Goal: Communication & Community: Answer question/provide support

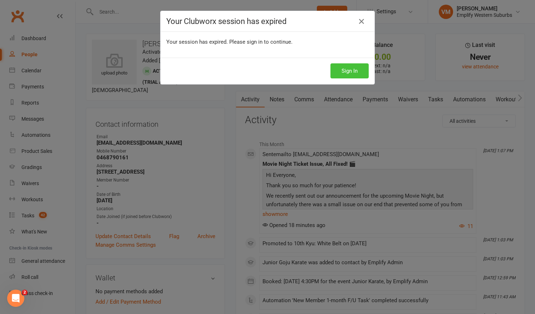
click at [345, 73] on button "Sign In" at bounding box center [349, 70] width 38 height 15
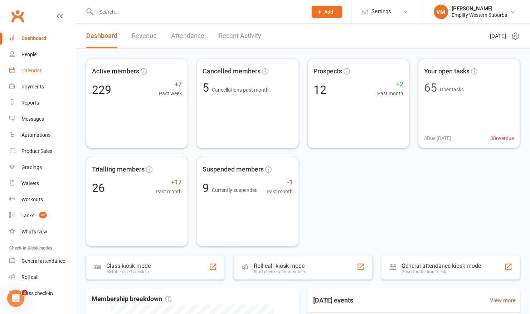
click at [33, 67] on link "Calendar" at bounding box center [42, 71] width 66 height 16
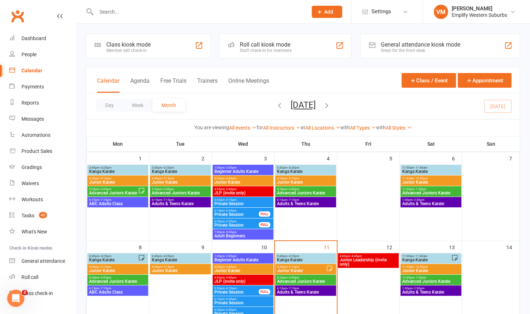
scroll to position [50, 0]
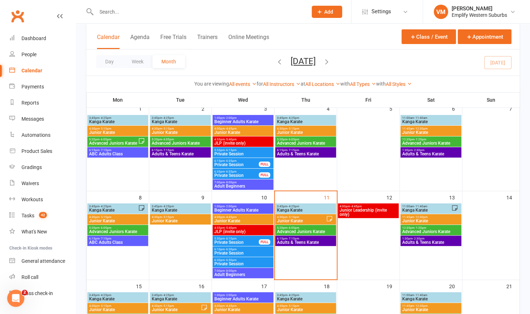
click at [300, 220] on span "Junior Karate" at bounding box center [300, 221] width 49 height 4
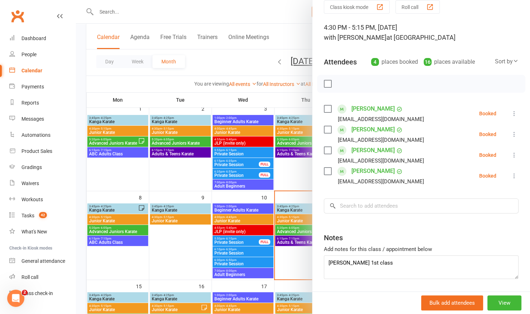
scroll to position [30, 0]
click at [179, 67] on div at bounding box center [303, 157] width 454 height 314
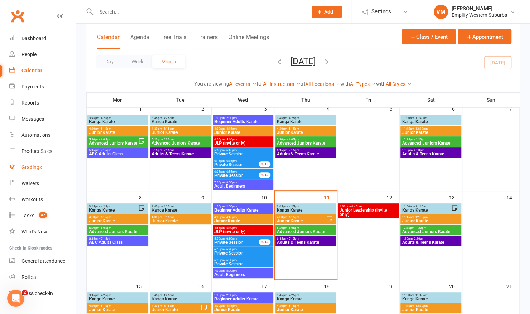
click at [35, 168] on div "Gradings" at bounding box center [31, 167] width 20 height 6
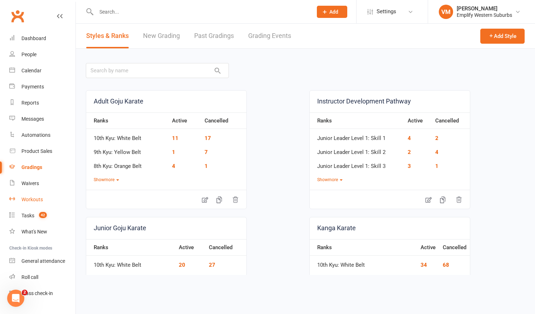
click at [35, 205] on link "Workouts" at bounding box center [42, 199] width 66 height 16
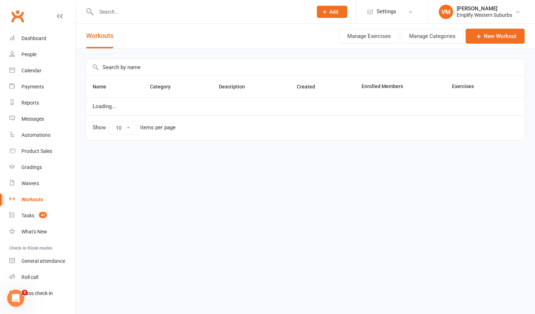
select select "100"
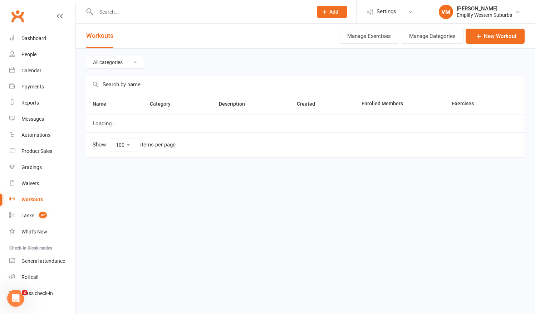
click at [126, 86] on input "text" at bounding box center [305, 84] width 438 height 16
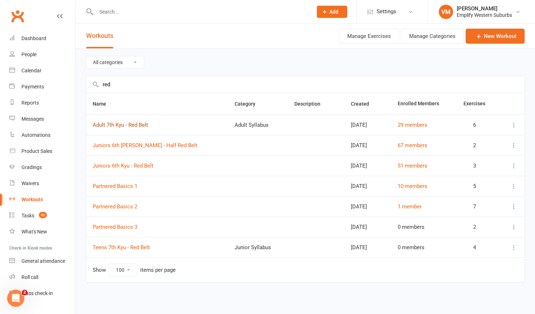
type input "red"
click at [127, 124] on link "Adult 7th Kyu - Red Belt" at bounding box center [120, 125] width 55 height 6
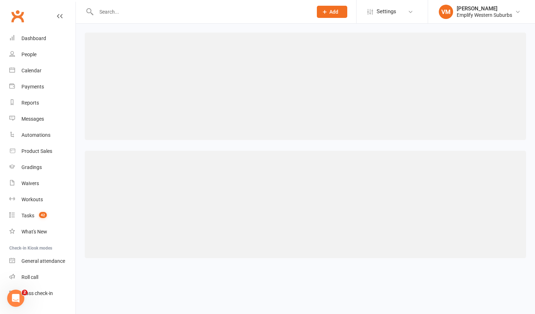
select select "115"
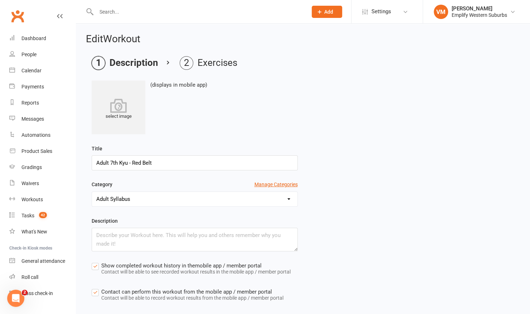
scroll to position [62, 0]
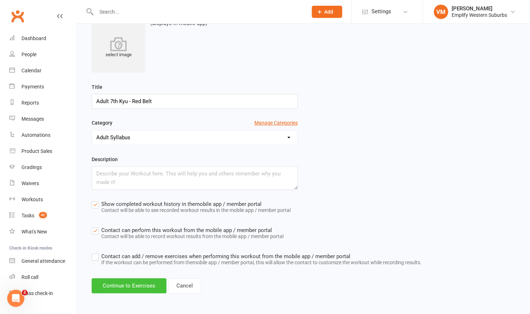
click at [122, 281] on button "Continue to Exercises" at bounding box center [129, 285] width 75 height 15
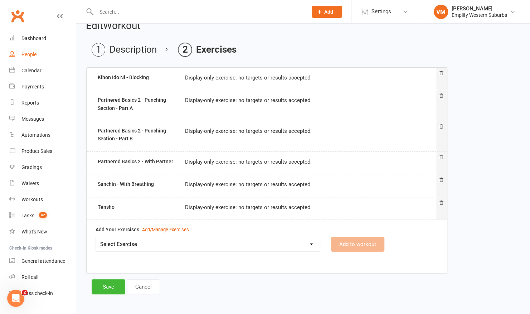
click at [34, 51] on link "People" at bounding box center [42, 54] width 66 height 16
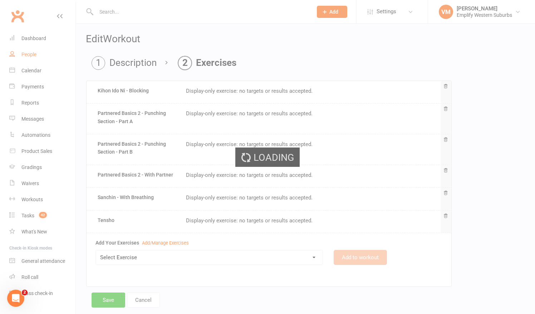
select select "100"
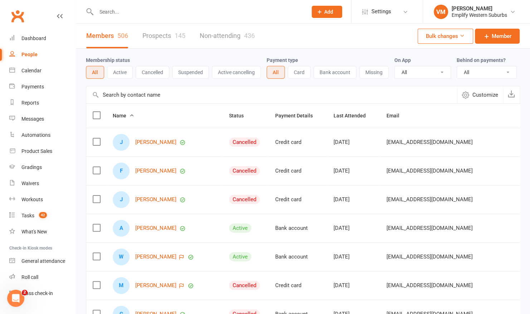
click at [137, 8] on input "text" at bounding box center [198, 12] width 208 height 10
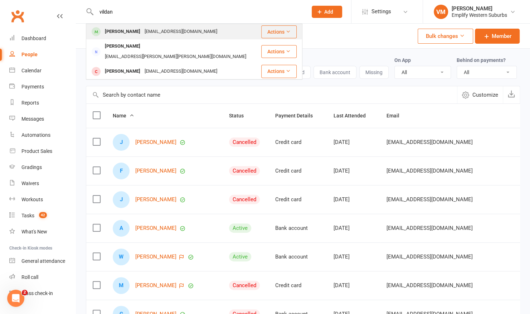
type input "vildan"
click at [138, 31] on div "[PERSON_NAME]" at bounding box center [123, 31] width 40 height 10
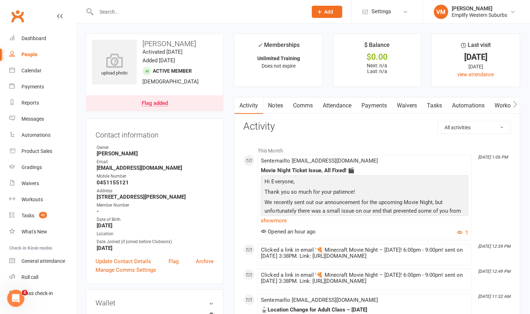
click at [310, 103] on link "Comms" at bounding box center [303, 105] width 30 height 16
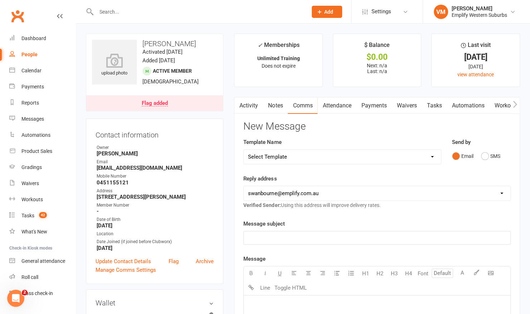
click at [496, 102] on link "Workouts" at bounding box center [506, 105] width 34 height 16
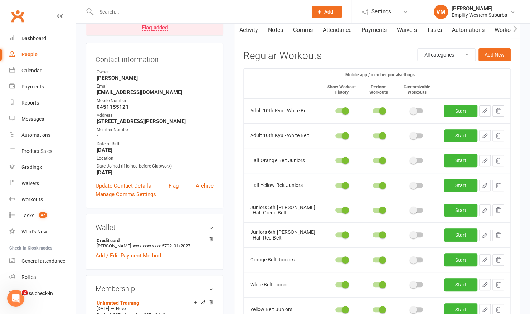
scroll to position [74, 0]
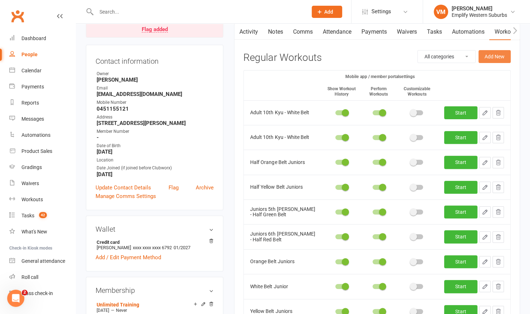
click at [492, 60] on button "Add New" at bounding box center [494, 56] width 32 height 13
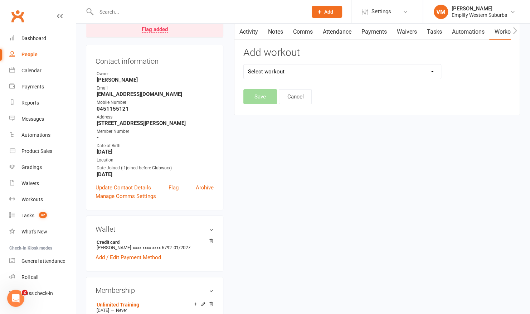
click at [330, 72] on select "Select workout Adult 10th Kyu - White Belt Adult 1st Kyu - Brown 2 Adult 3rd Ky…" at bounding box center [342, 71] width 197 height 14
click at [244, 64] on select "Select workout Adult 10th Kyu - White Belt Adult 1st Kyu - Brown 2 Adult 3rd Ky…" at bounding box center [342, 71] width 197 height 14
click at [318, 73] on select "Adult 10th Kyu - White Belt Adult 1st Kyu - Brown 2 Adult 3rd Kyu - Brown Belt …" at bounding box center [342, 71] width 197 height 14
select select "3039"
click at [244, 64] on select "Adult 10th Kyu - White Belt Adult 1st Kyu - Brown 2 Adult 3rd Kyu - Brown Belt …" at bounding box center [342, 71] width 197 height 14
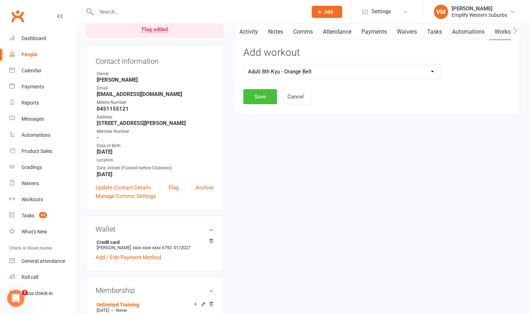
click at [254, 92] on button "Save" at bounding box center [260, 96] width 34 height 15
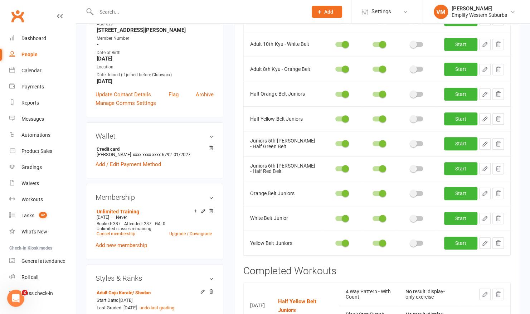
scroll to position [168, 0]
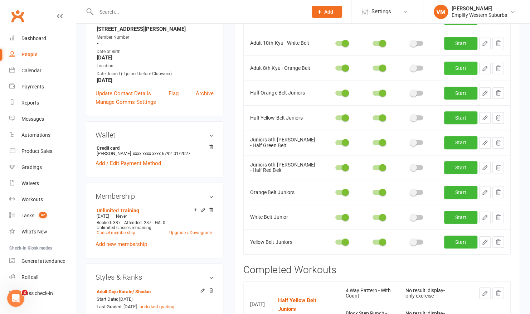
click at [467, 69] on link "Start" at bounding box center [460, 68] width 33 height 13
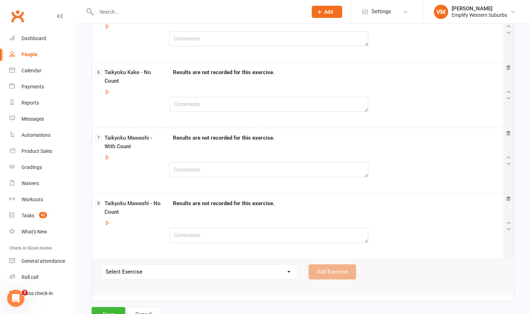
scroll to position [322, 0]
click at [107, 154] on icon "button" at bounding box center [106, 156] width 5 height 5
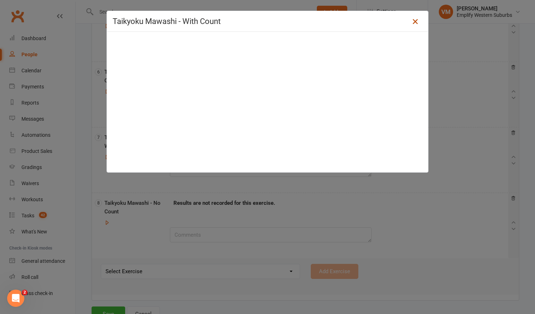
click at [415, 19] on icon at bounding box center [415, 21] width 9 height 9
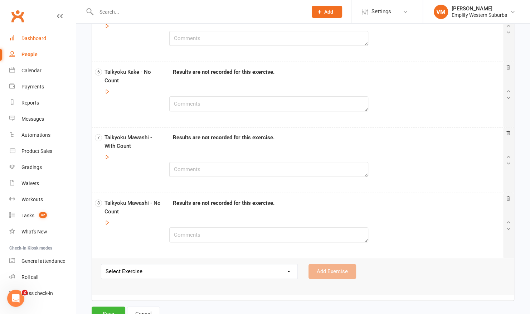
click at [25, 39] on div "Dashboard" at bounding box center [33, 38] width 25 height 6
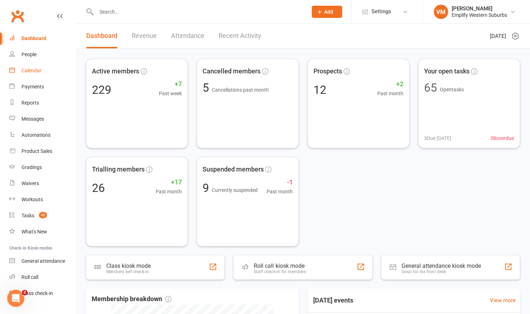
click at [43, 76] on link "Calendar" at bounding box center [42, 71] width 66 height 16
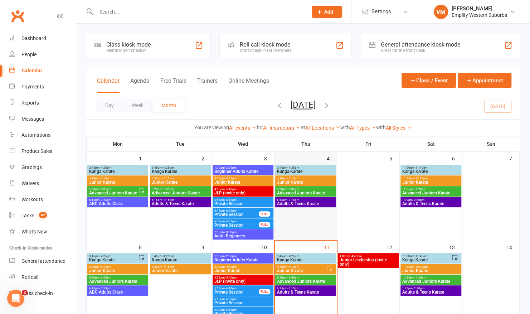
scroll to position [16, 0]
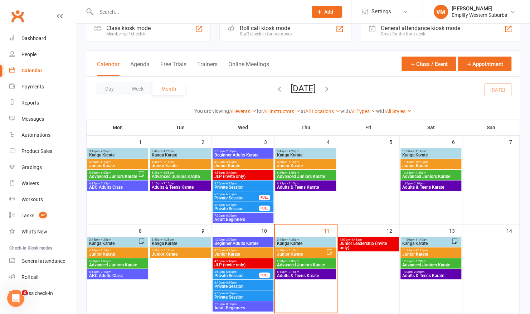
click at [291, 239] on span "- 4:25pm" at bounding box center [293, 239] width 12 height 3
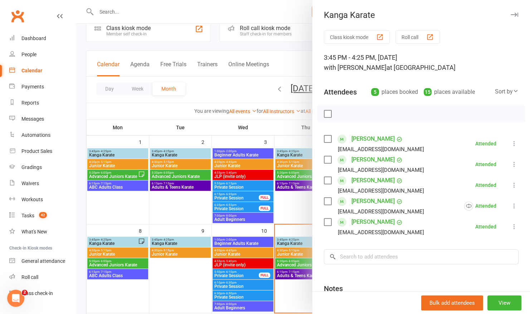
click at [183, 210] on div at bounding box center [303, 157] width 454 height 314
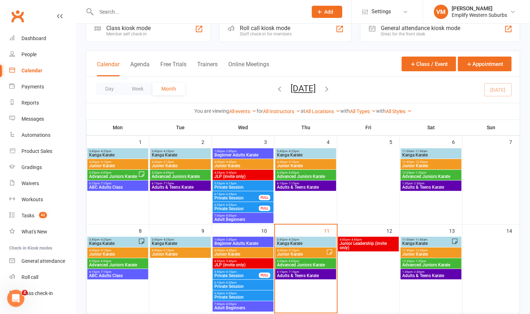
click at [142, 12] on input "text" at bounding box center [198, 12] width 208 height 10
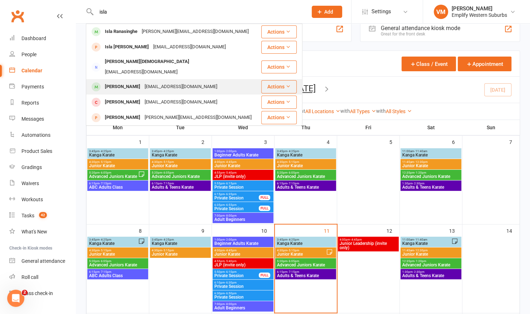
type input "isla"
click at [118, 82] on div "Isla Bennett" at bounding box center [123, 87] width 40 height 10
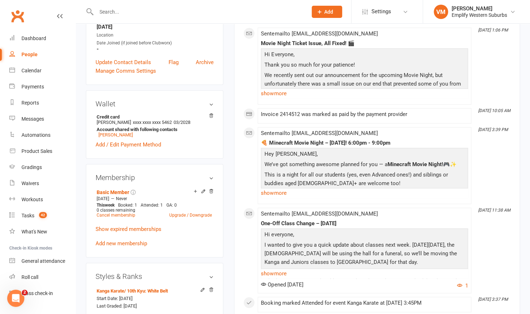
scroll to position [233, 0]
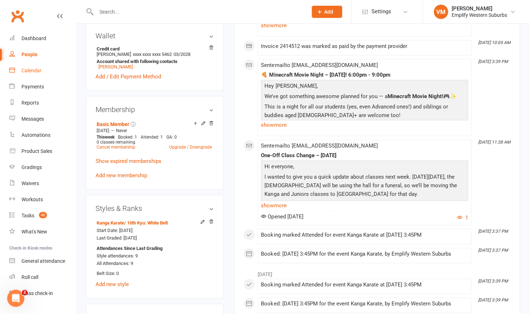
click at [28, 71] on div "Calendar" at bounding box center [31, 71] width 20 height 6
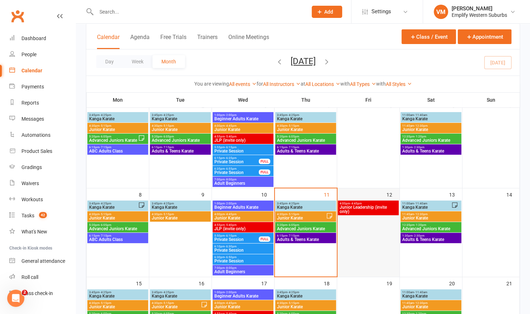
scroll to position [53, 0]
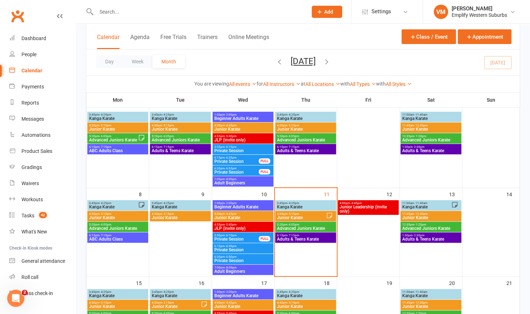
click at [300, 227] on span "Advanced Juniors Karate" at bounding box center [305, 228] width 58 height 4
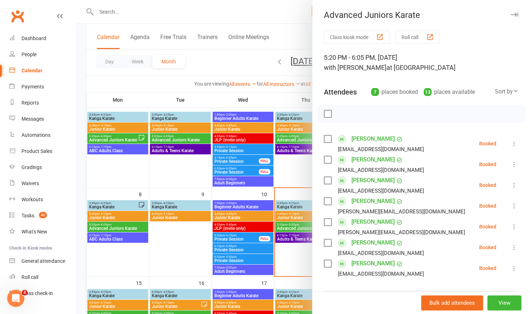
click at [285, 241] on div at bounding box center [303, 157] width 454 height 314
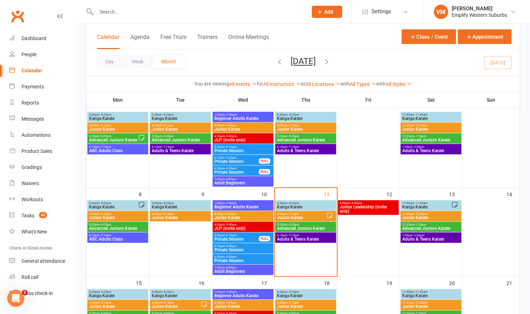
click at [310, 113] on span "3:45pm - 4:25pm" at bounding box center [305, 114] width 58 height 3
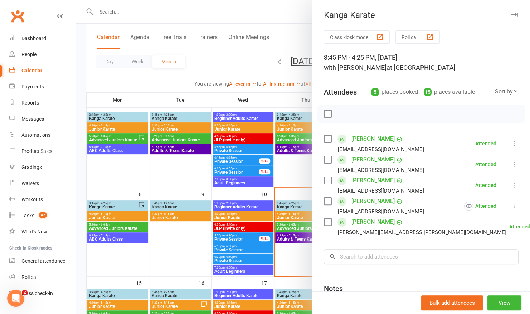
click at [289, 146] on div at bounding box center [303, 157] width 454 height 314
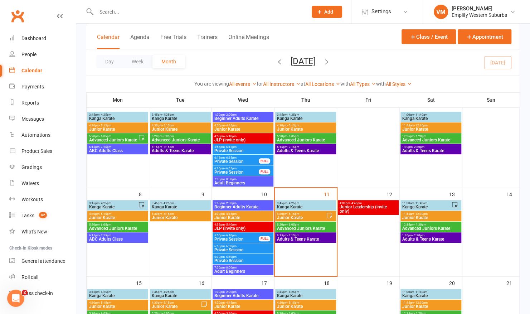
scroll to position [0, 0]
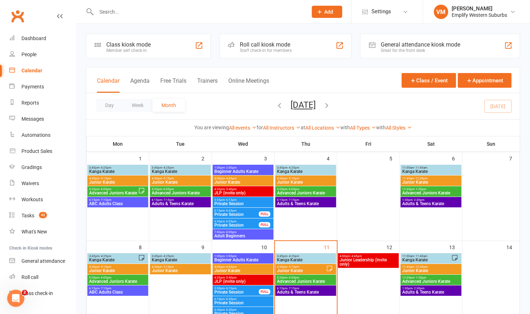
click at [275, 104] on icon "button" at bounding box center [279, 105] width 8 height 8
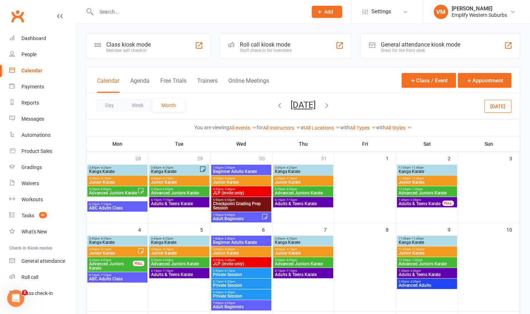
click at [310, 170] on span "Kanga Karate" at bounding box center [302, 171] width 57 height 4
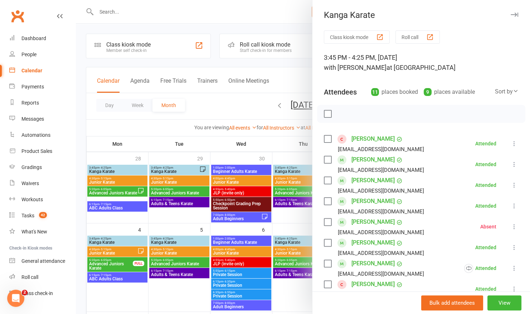
click at [291, 178] on div at bounding box center [303, 157] width 454 height 314
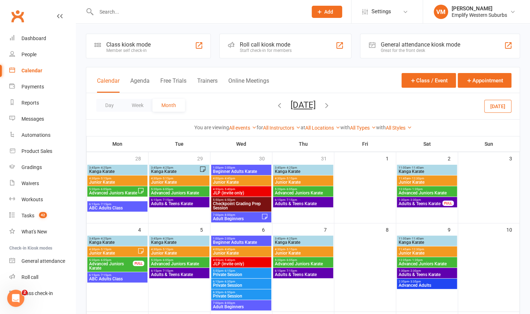
click at [290, 240] on span "Kanga Karate" at bounding box center [302, 242] width 57 height 4
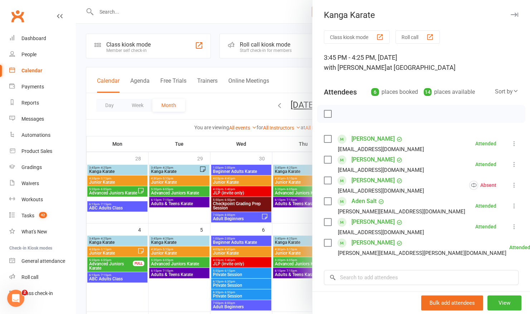
click at [290, 218] on div at bounding box center [303, 157] width 454 height 314
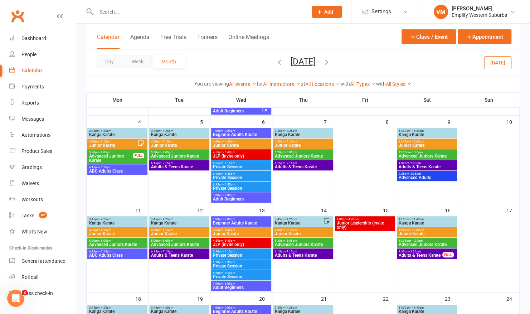
scroll to position [108, 0]
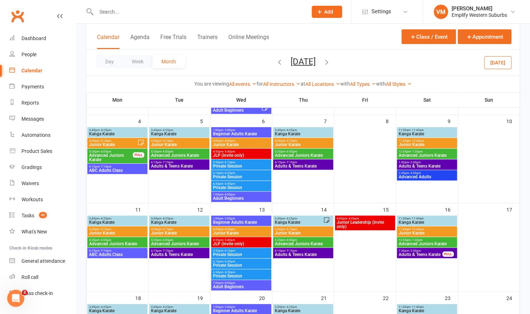
click at [290, 218] on span "- 4:25pm" at bounding box center [291, 218] width 12 height 3
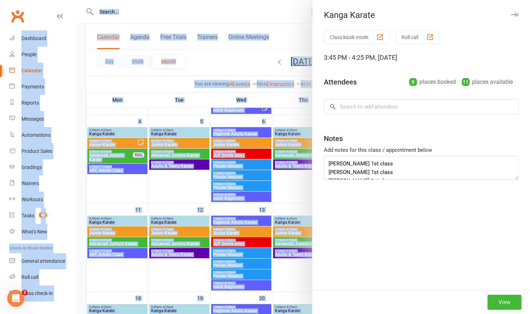
click at [290, 218] on div at bounding box center [303, 157] width 454 height 314
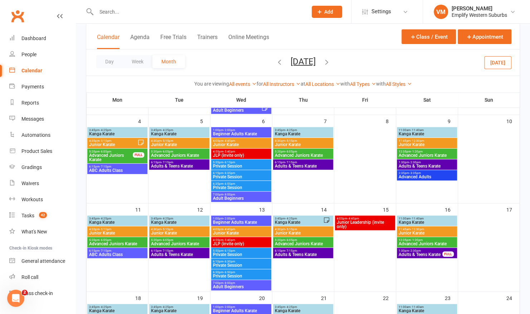
click at [290, 218] on span "- 4:25pm" at bounding box center [291, 218] width 12 height 3
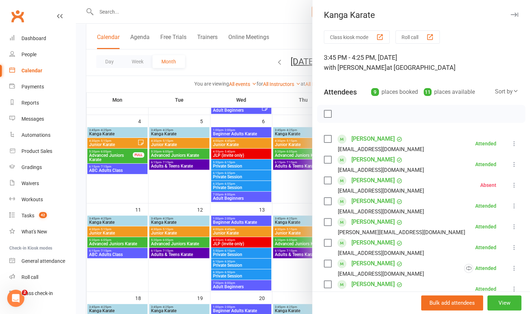
click at [285, 201] on div at bounding box center [303, 157] width 454 height 314
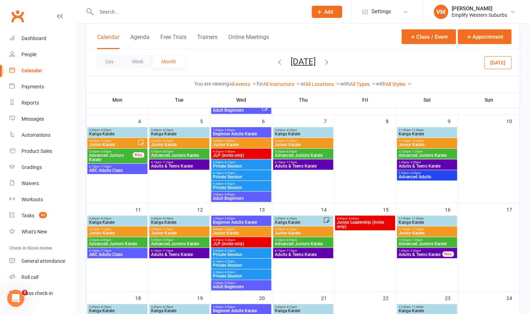
click at [330, 60] on icon "button" at bounding box center [327, 62] width 8 height 8
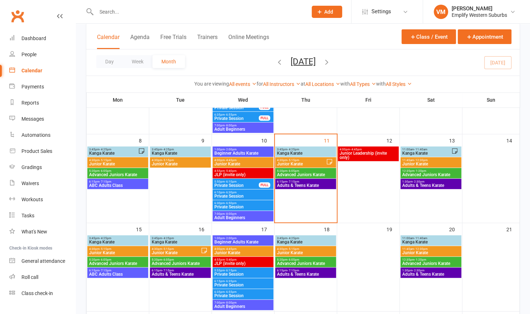
scroll to position [106, 0]
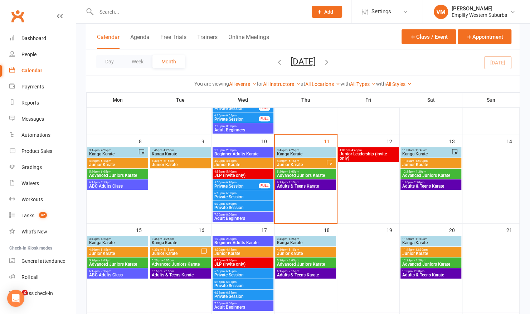
click at [293, 160] on span "- 5:15pm" at bounding box center [293, 160] width 12 height 3
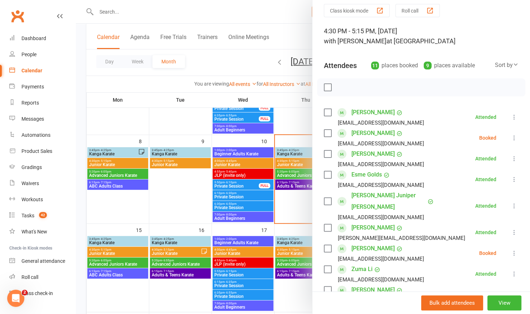
scroll to position [0, 0]
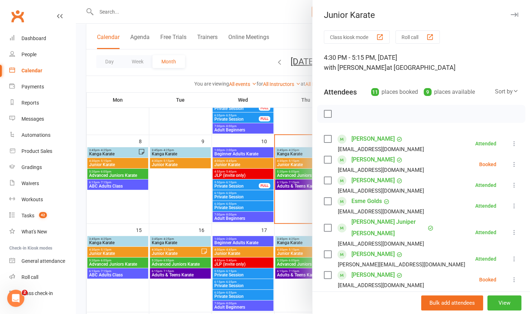
click at [415, 40] on button "Roll call" at bounding box center [417, 36] width 44 height 13
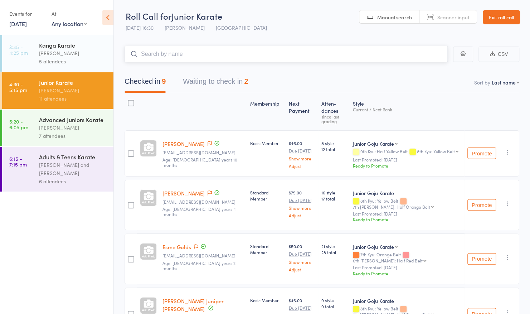
click at [234, 78] on button "Waiting to check in 2" at bounding box center [215, 83] width 65 height 19
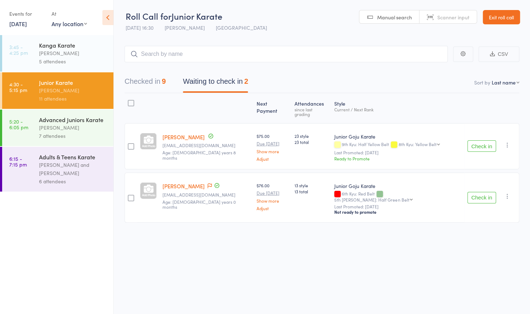
click at [490, 142] on button "Check in" at bounding box center [481, 145] width 29 height 11
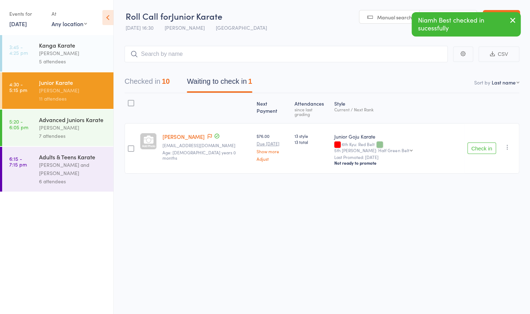
click at [147, 82] on button "Checked in 10" at bounding box center [146, 83] width 45 height 19
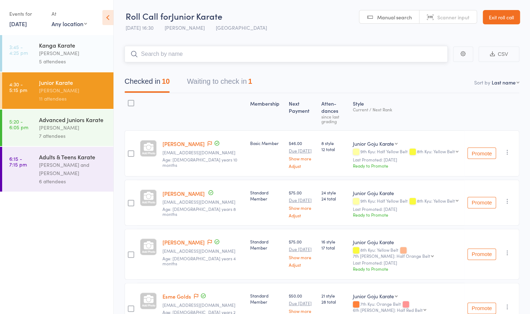
click at [257, 57] on input "search" at bounding box center [285, 54] width 323 height 16
type input "amari"
click at [221, 65] on div "Amari Weerasekera Drop in" at bounding box center [286, 69] width 322 height 16
click at [254, 51] on input "search" at bounding box center [285, 54] width 323 height 16
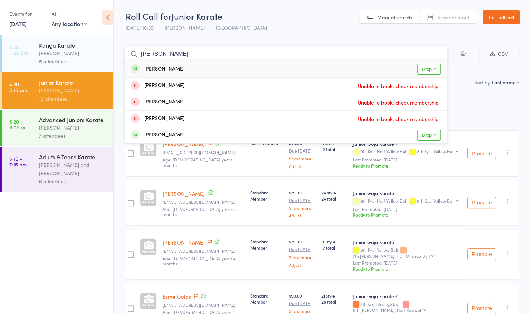
type input "hannah"
click at [212, 74] on div "Hannah Lee Drop in" at bounding box center [286, 69] width 322 height 16
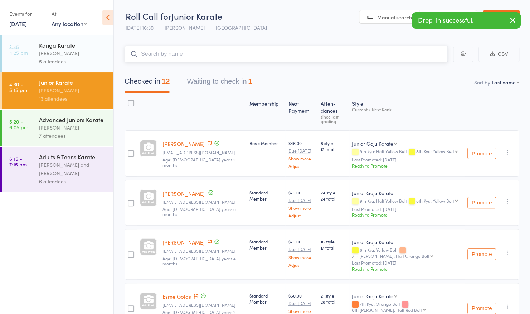
click at [223, 52] on input "search" at bounding box center [285, 54] width 323 height 16
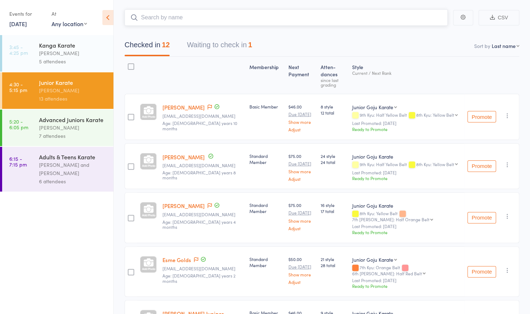
scroll to position [21, 0]
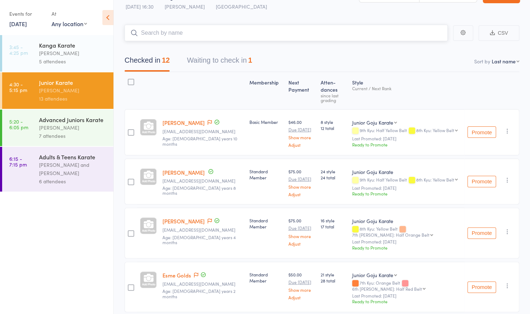
click at [237, 31] on input "search" at bounding box center [285, 33] width 323 height 16
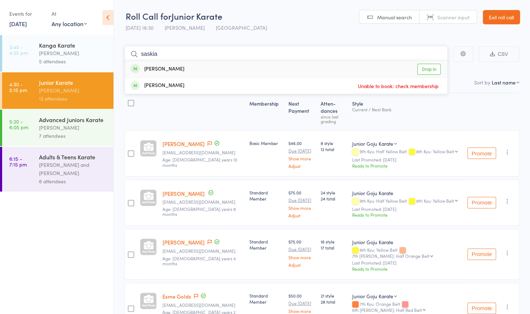
type input "saskia"
click at [193, 66] on div "Saskia Nicholls Drop in" at bounding box center [286, 69] width 322 height 16
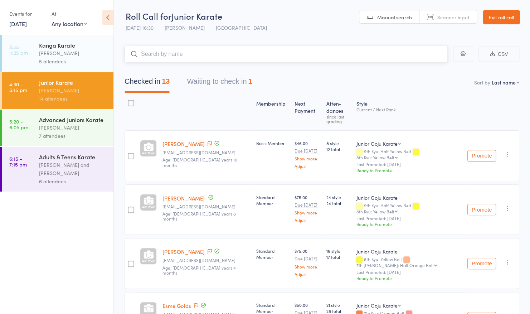
click at [236, 53] on input "search" at bounding box center [285, 54] width 323 height 16
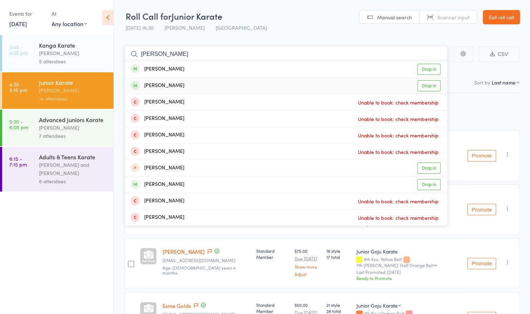
type input "james"
click at [195, 80] on div "James Sumner Drop in" at bounding box center [286, 86] width 322 height 16
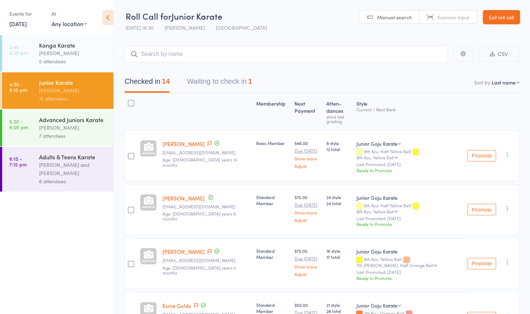
click at [502, 16] on link "Exit roll call" at bounding box center [500, 17] width 37 height 14
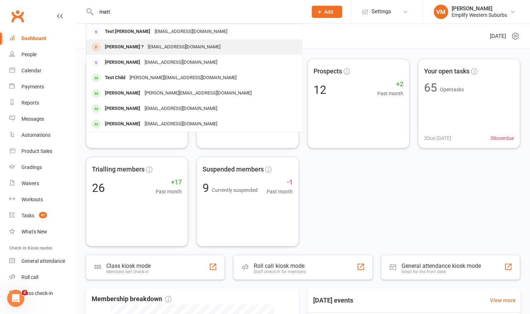
type input "matt"
click at [153, 49] on div "walk-ins@hasddsa.com" at bounding box center [184, 47] width 77 height 10
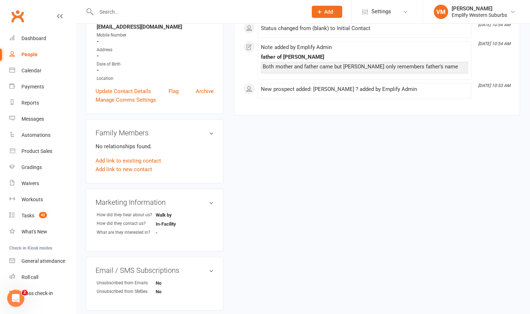
scroll to position [119, 0]
click at [36, 33] on link "Dashboard" at bounding box center [42, 38] width 66 height 16
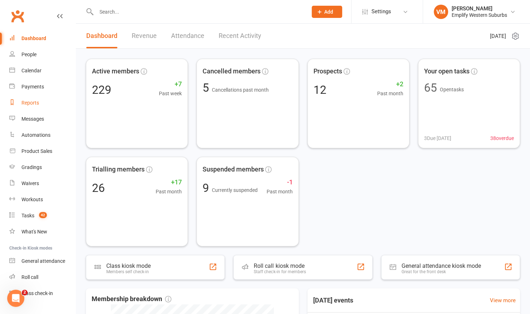
click at [32, 97] on link "Reports" at bounding box center [42, 103] width 66 height 16
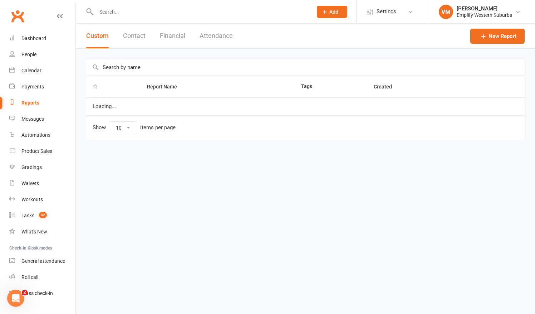
select select "50"
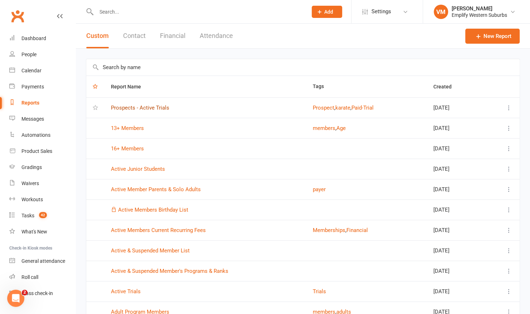
click at [128, 106] on link "Prospects - Active Trials" at bounding box center [140, 107] width 58 height 6
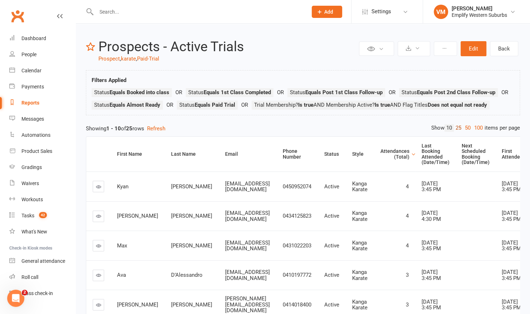
click at [458, 132] on link "25" at bounding box center [457, 128] width 9 height 8
click at [415, 167] on th "Attendances (Total)" at bounding box center [394, 154] width 41 height 35
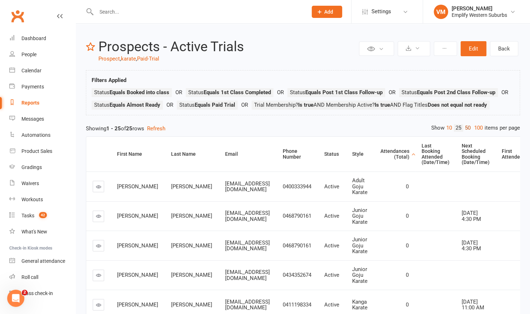
click at [466, 132] on link "50" at bounding box center [467, 128] width 9 height 8
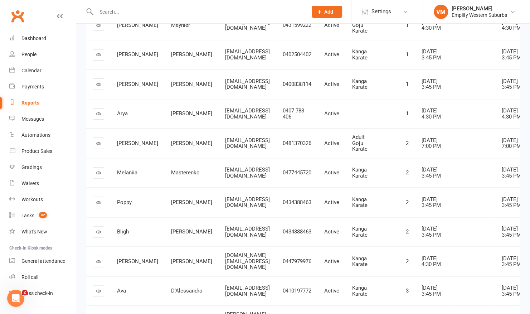
scroll to position [456, 0]
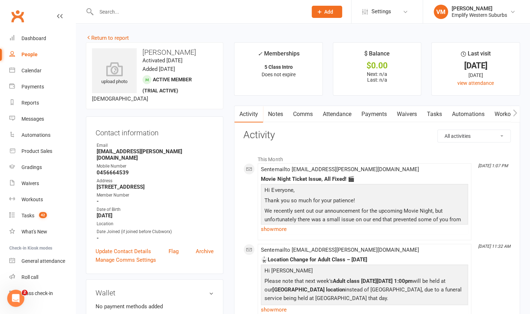
click at [302, 113] on link "Comms" at bounding box center [303, 114] width 30 height 16
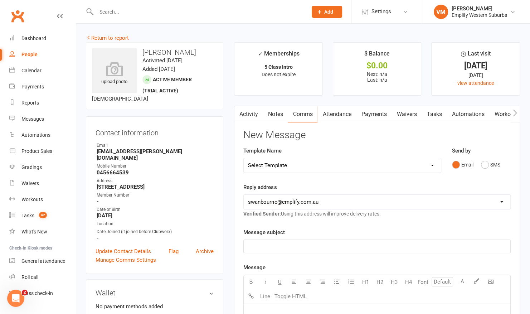
click at [250, 109] on link "Activity" at bounding box center [248, 114] width 29 height 16
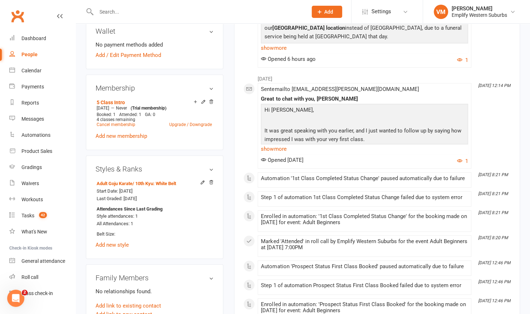
scroll to position [261, 0]
click at [268, 149] on link "show more" at bounding box center [364, 149] width 207 height 10
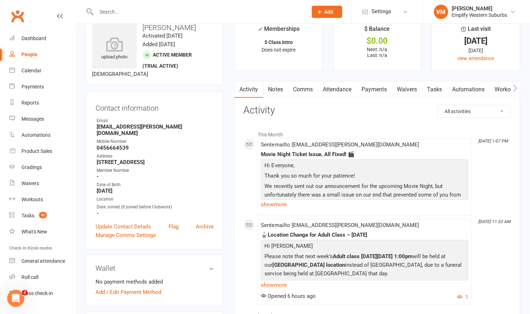
scroll to position [0, 0]
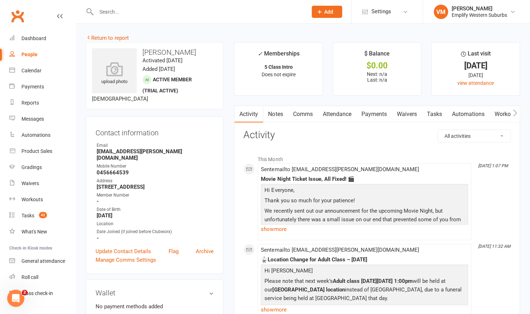
click at [305, 109] on link "Comms" at bounding box center [303, 114] width 30 height 16
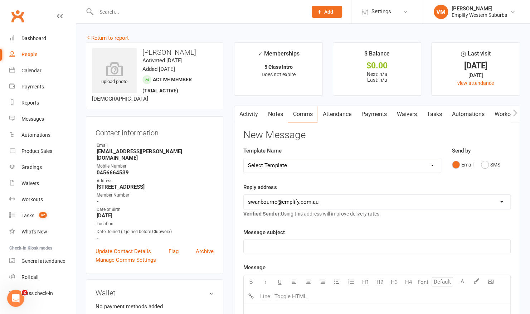
click at [411, 161] on select "Select Template [Email] 15 Days Absent (adult) [Email] 15 Days Absent (child) […" at bounding box center [342, 165] width 197 height 14
select select "64"
click at [244, 158] on select "Select Template [Email] 15 Days Absent (adult) [Email] 15 Days Absent (child) […" at bounding box center [342, 165] width 197 height 14
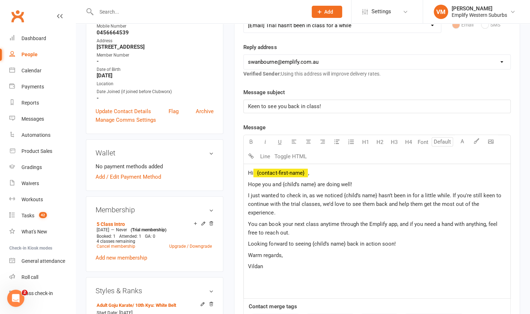
scroll to position [144, 0]
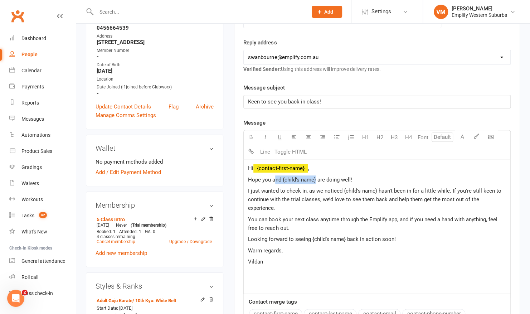
drag, startPoint x: 315, startPoint y: 177, endPoint x: 273, endPoint y: 174, distance: 42.3
click at [273, 175] on p "Hope you and {child’s name} are doing well!" at bounding box center [377, 179] width 258 height 9
click at [323, 176] on p "Hope you are doing well!" at bounding box center [377, 179] width 258 height 9
drag, startPoint x: 375, startPoint y: 188, endPoint x: 344, endPoint y: 186, distance: 31.2
click at [344, 187] on span "I just wanted to check in, as we noticed {child’s name} hasn’t been in for a li…" at bounding box center [375, 199] width 254 height 24
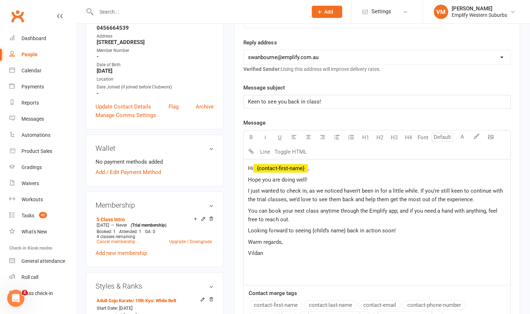
click at [330, 198] on span "I just wanted to check in, as we noticed haven't been in for a little while. If…" at bounding box center [376, 194] width 256 height 15
click at [378, 197] on span "I just wanted to check in, as we noticed haven't been in for a little while. If…" at bounding box center [376, 194] width 256 height 15
drag, startPoint x: 345, startPoint y: 230, endPoint x: 313, endPoint y: 224, distance: 32.3
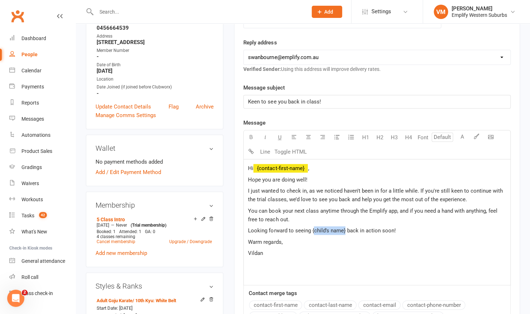
click at [313, 224] on div "Hi ﻿ {contact-first-name} , Hope you are doing well! I just wanted to check in,…" at bounding box center [377, 222] width 266 height 126
click at [343, 188] on span "I just wanted to check in, as we noticed haven't been in for a little while. If…" at bounding box center [376, 194] width 256 height 15
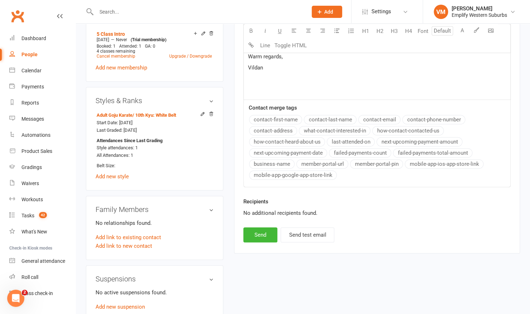
scroll to position [329, 0]
click at [258, 228] on button "Send" at bounding box center [260, 234] width 34 height 15
select select
